Goal: Find specific page/section: Find specific page/section

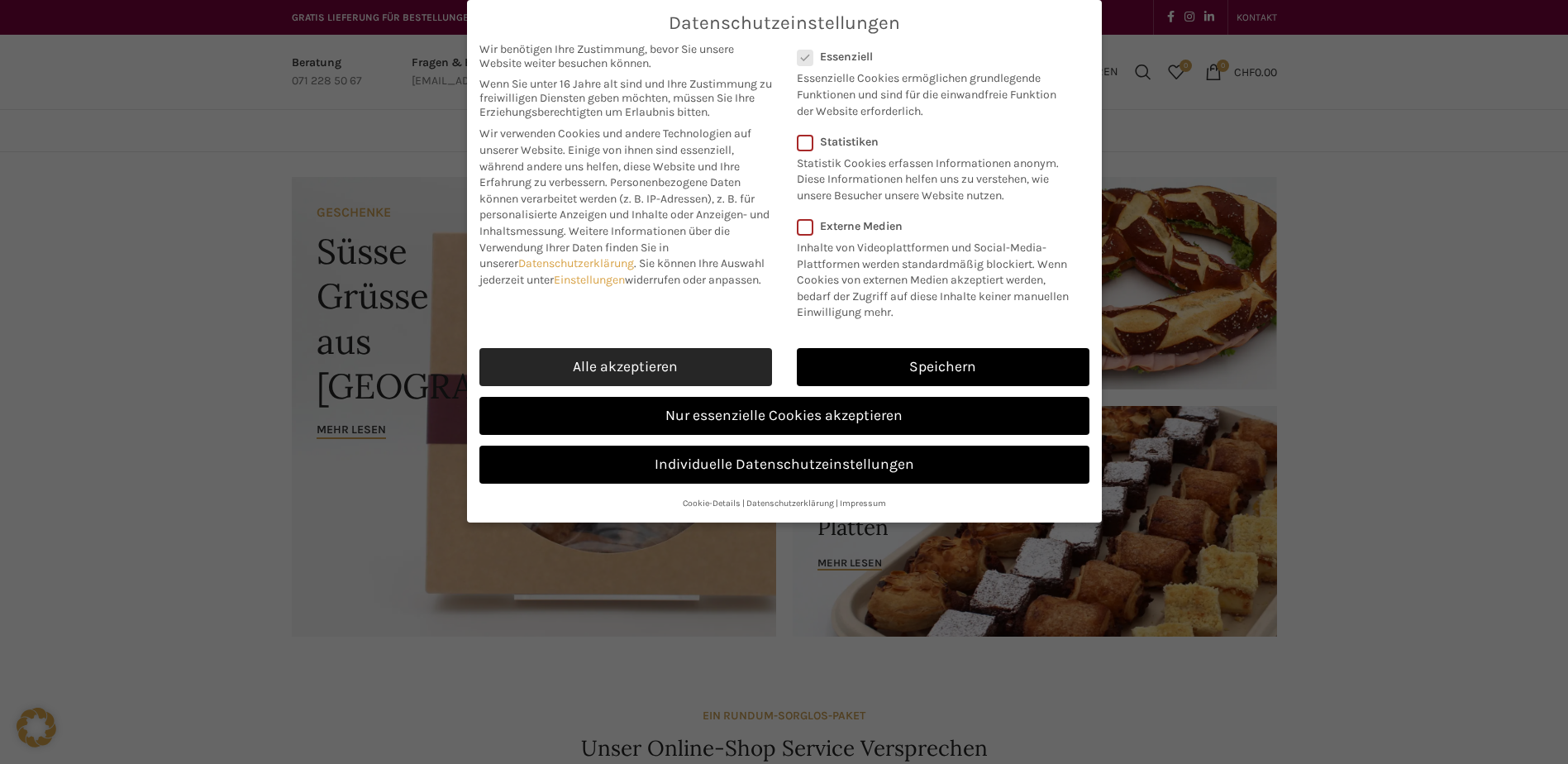
click at [648, 361] on link "Alle akzeptieren" at bounding box center [625, 366] width 293 height 38
checkbox input "true"
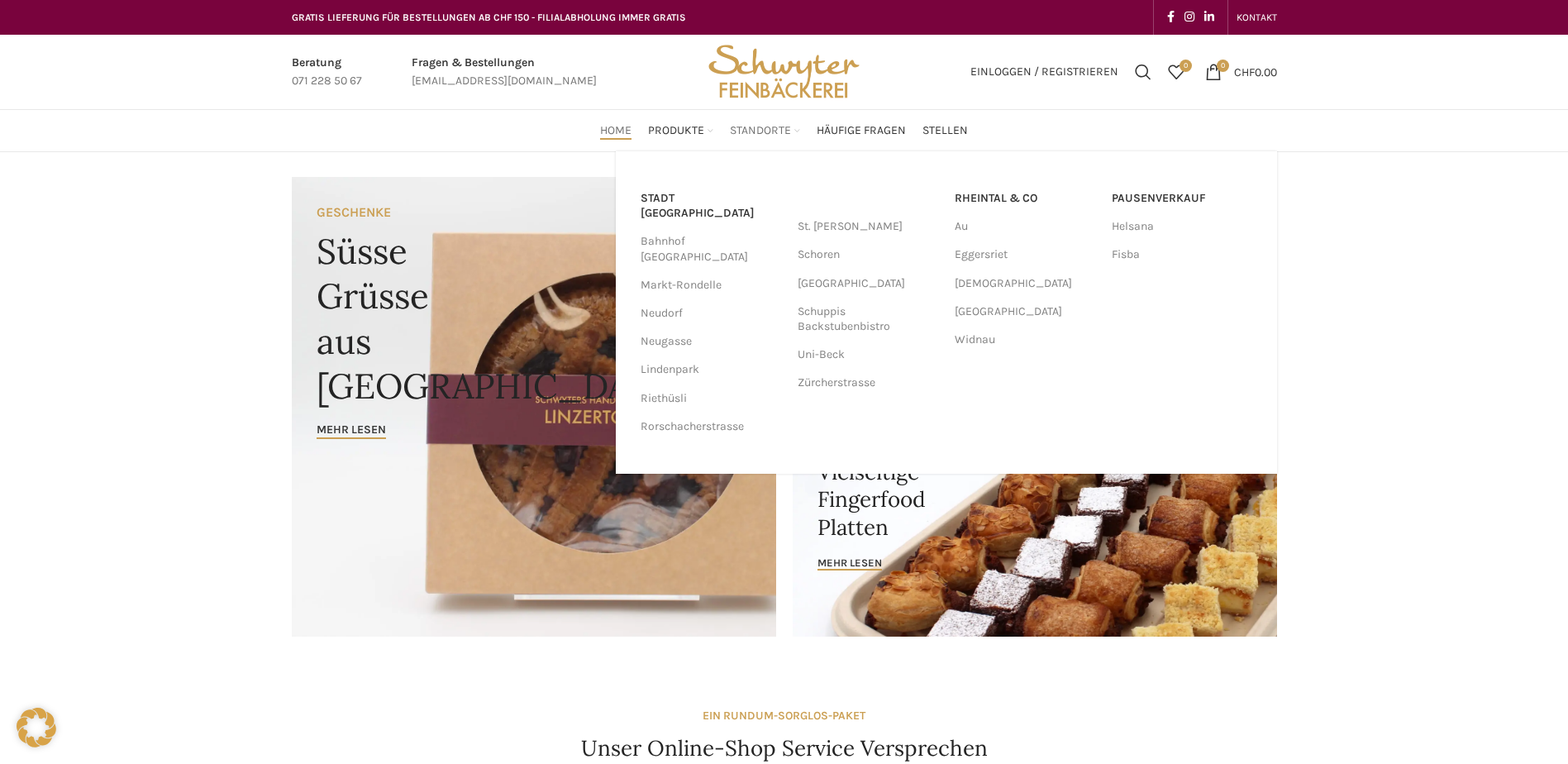
click at [754, 128] on span "Standorte" at bounding box center [760, 130] width 61 height 15
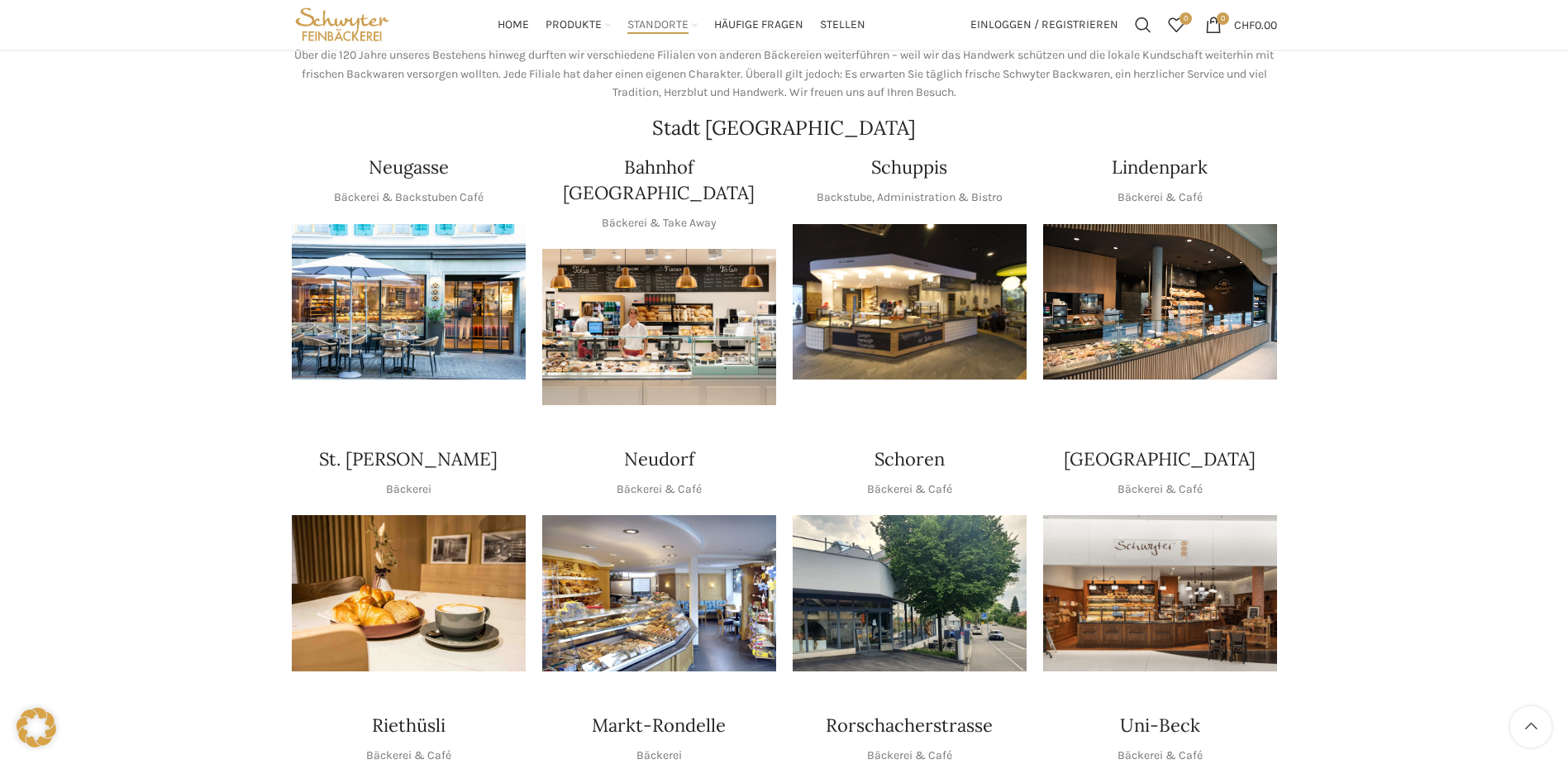
scroll to position [248, 0]
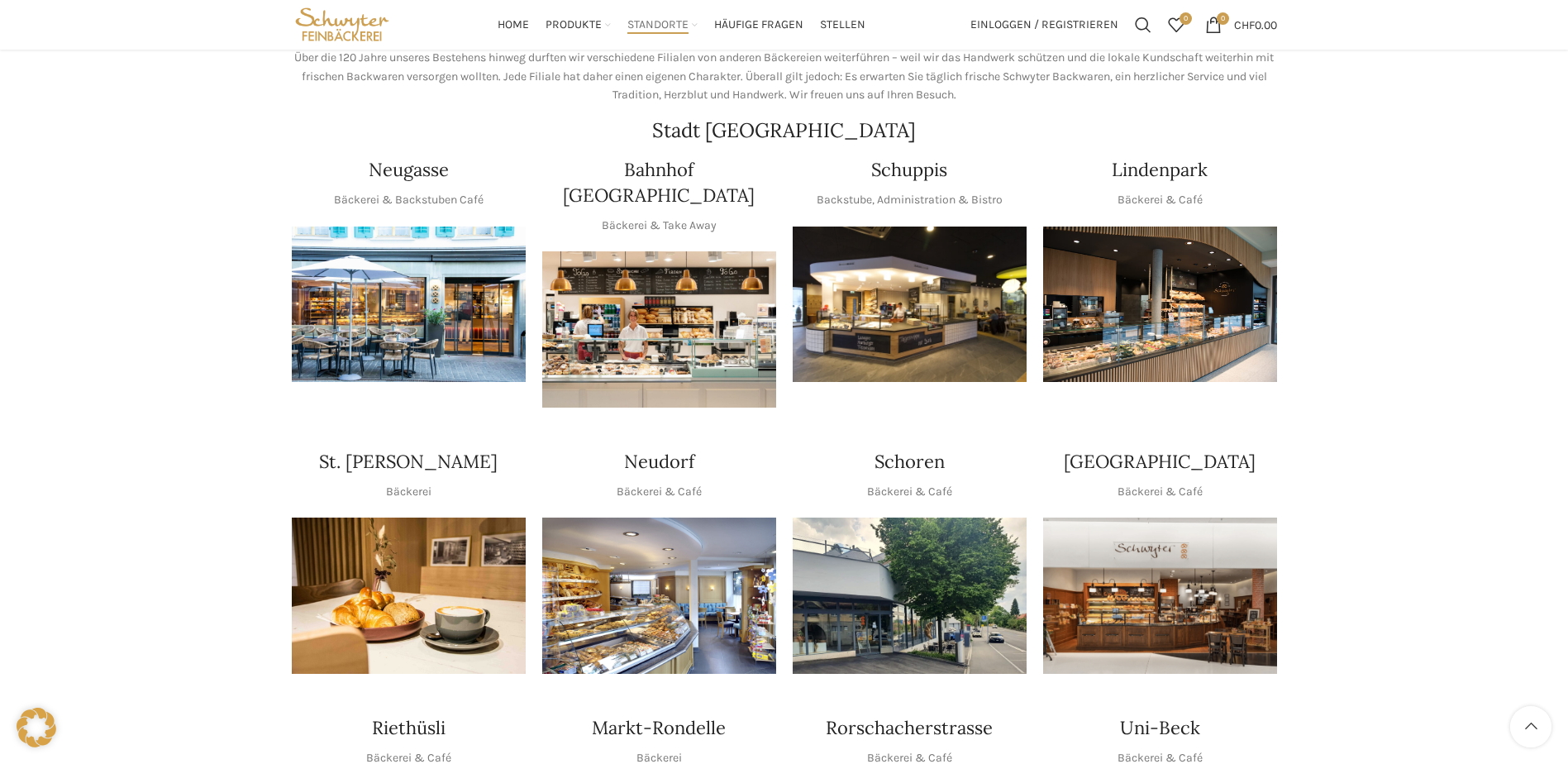
click at [654, 557] on img "1 / 1" at bounding box center [659, 596] width 234 height 156
